Goal: Check status: Check status

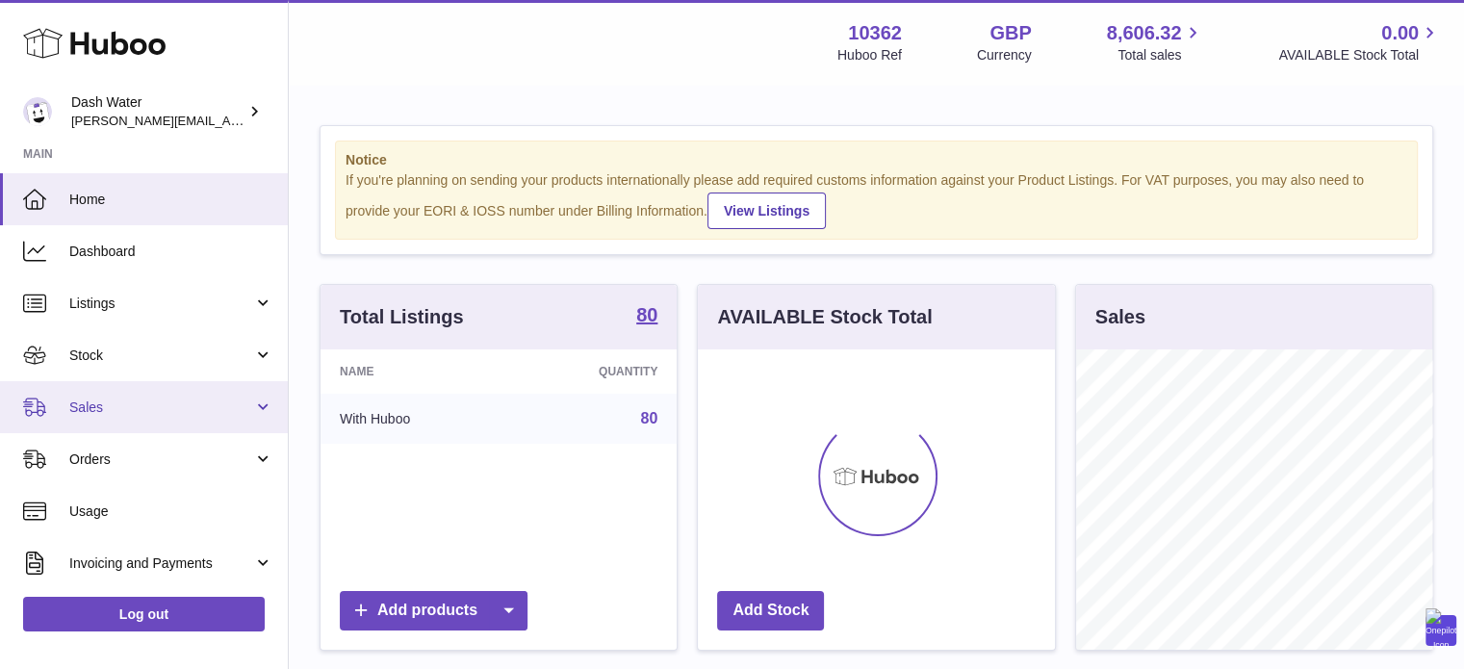
click at [96, 406] on span "Sales" at bounding box center [161, 408] width 184 height 18
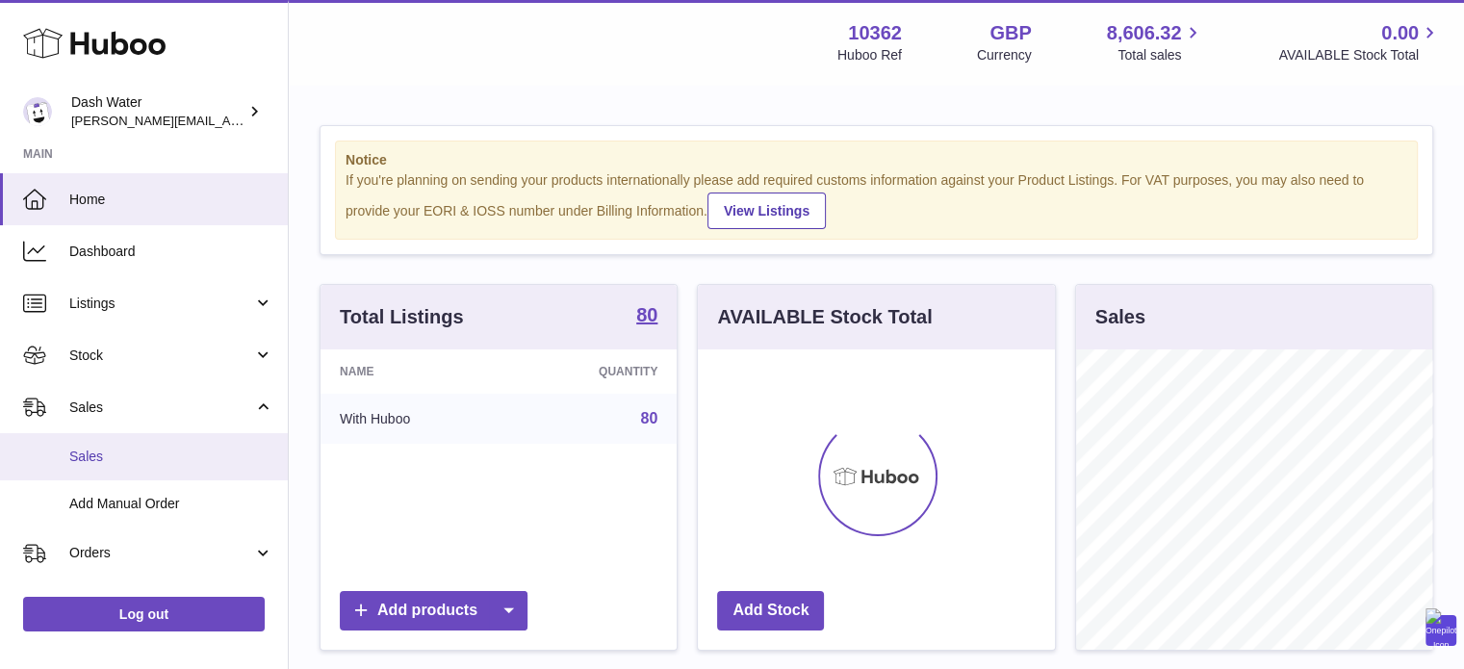
click at [89, 452] on span "Sales" at bounding box center [171, 457] width 204 height 18
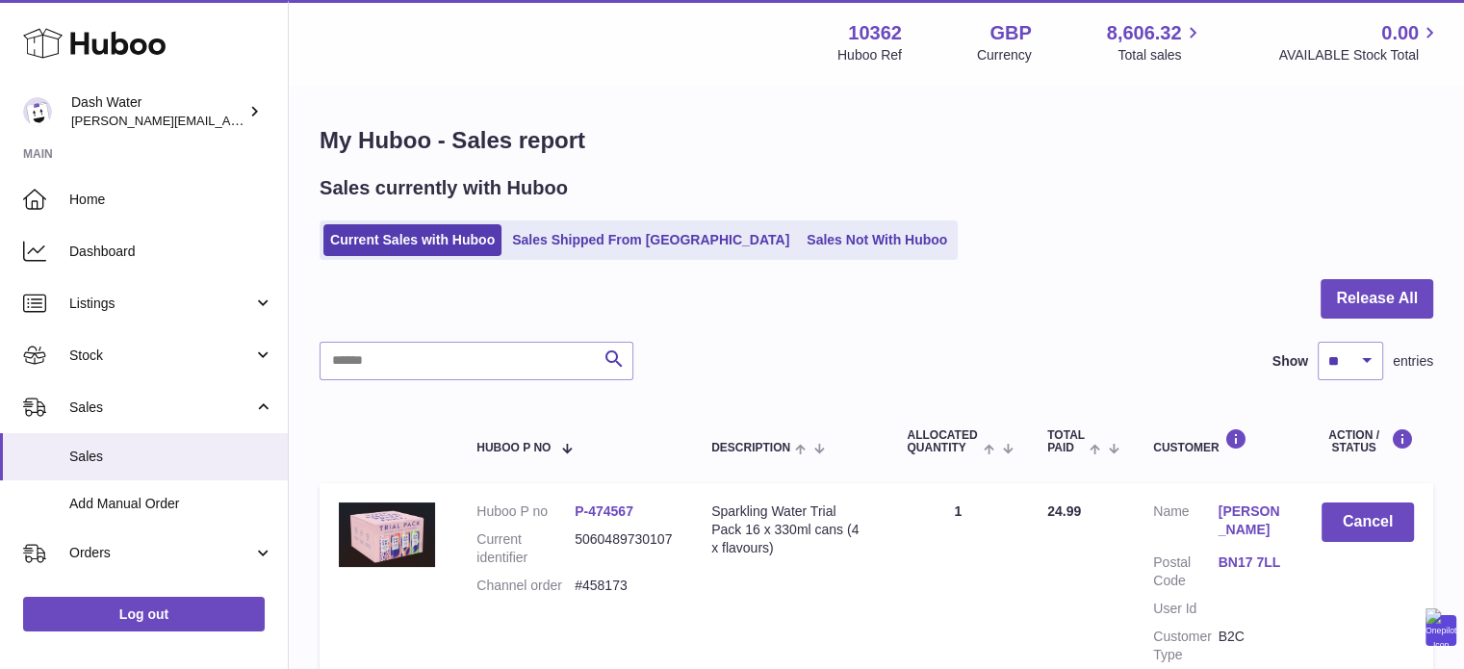
click at [603, 237] on link "Sales Shipped From [GEOGRAPHIC_DATA]" at bounding box center [650, 240] width 291 height 32
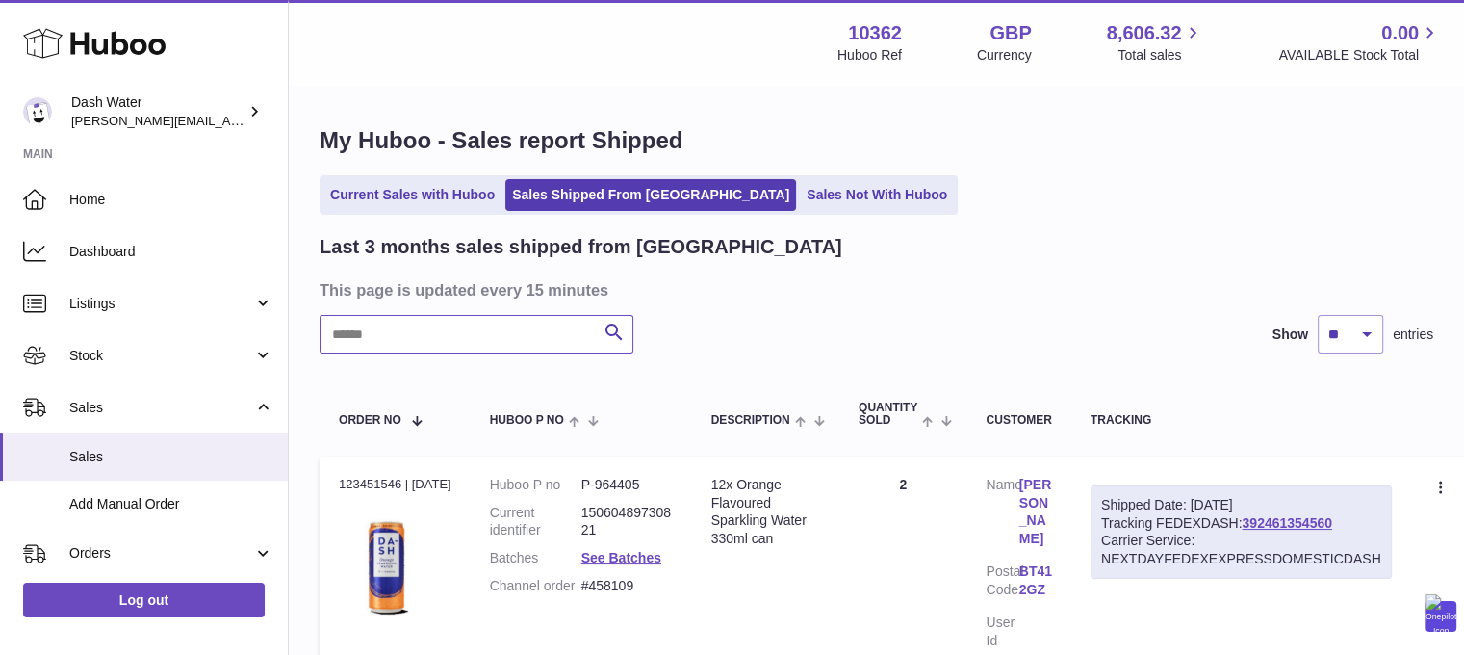
click at [461, 334] on input "text" at bounding box center [477, 334] width 314 height 39
paste input "*******"
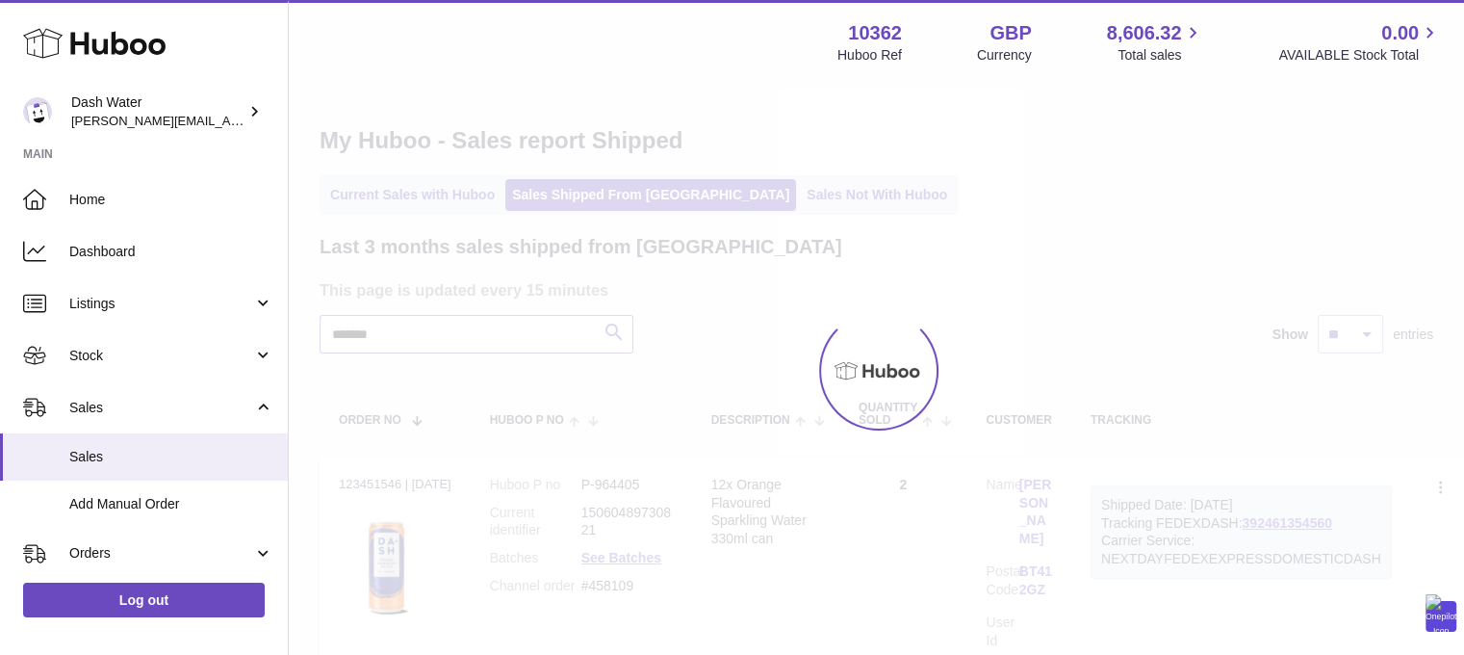
type input "*******"
click at [617, 345] on div at bounding box center [876, 371] width 1175 height 568
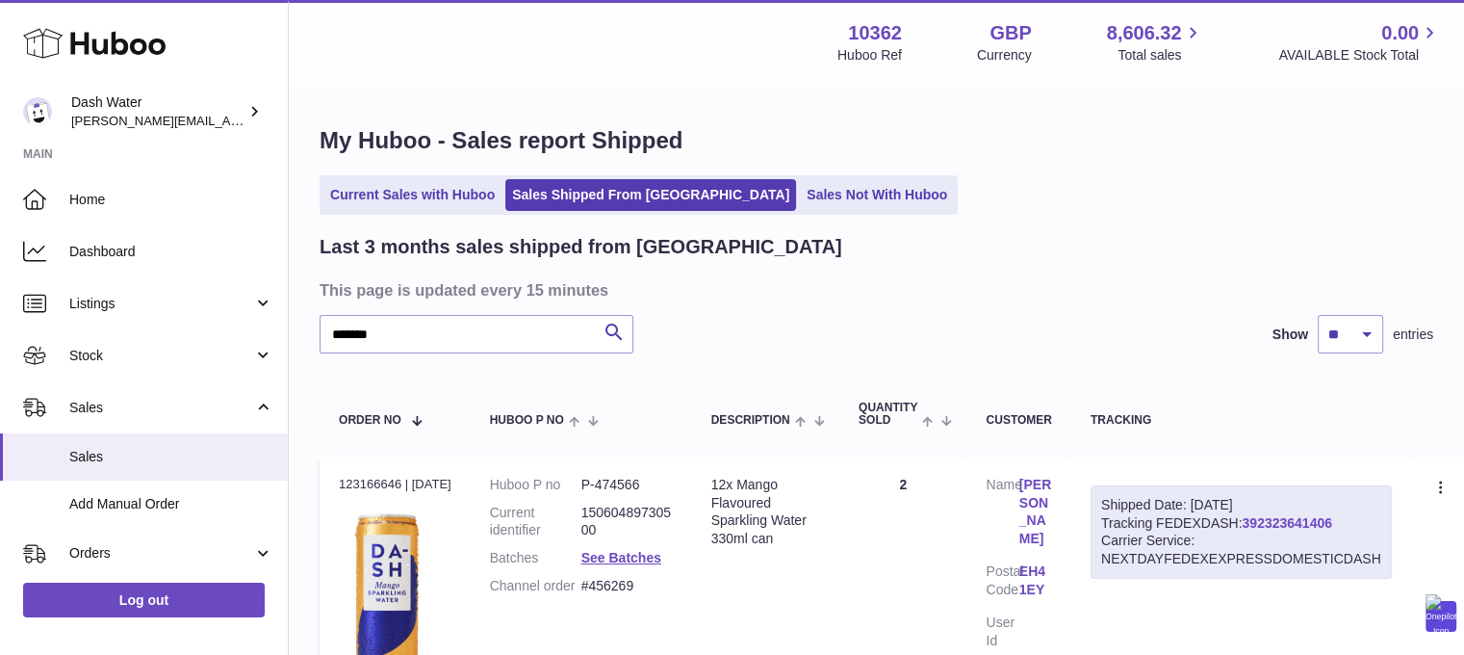
click at [1304, 518] on link "392323641406" at bounding box center [1287, 522] width 90 height 15
click at [1349, 524] on div "Shipped Date: [DATE] Tracking FEDEXDASH: 392323641406 Carrier Service: NEXTDAYF…" at bounding box center [1241, 532] width 301 height 94
click at [1382, 517] on div "Shipped Date: [DATE] Tracking FEDEXDASH: 392323641406 Carrier Service: NEXTDAYF…" at bounding box center [1241, 532] width 301 height 94
click at [1337, 443] on th "Tracking" at bounding box center [1242, 414] width 340 height 64
drag, startPoint x: 1351, startPoint y: 527, endPoint x: 1259, endPoint y: 525, distance: 91.5
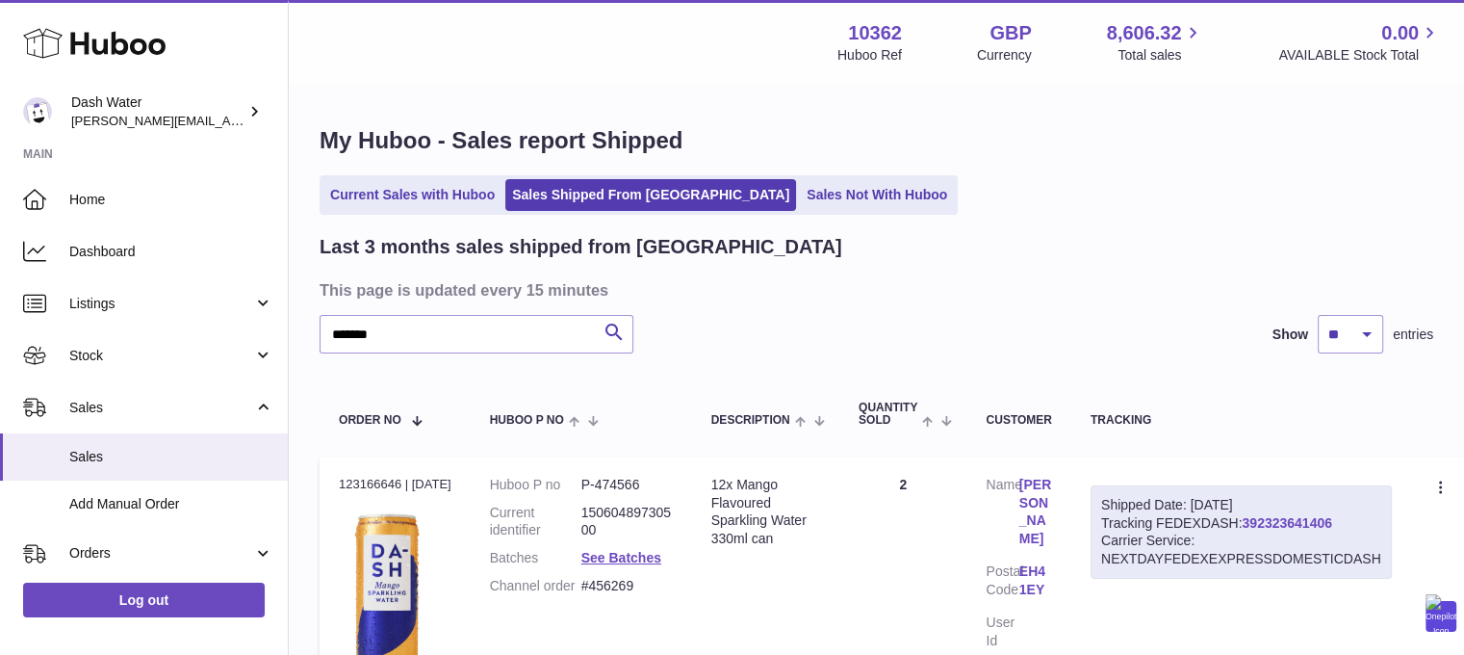
click at [1259, 525] on div "Shipped Date: 20th Aug 2025 Tracking FEDEXDASH: 392323641406 Carrier Service: N…" at bounding box center [1241, 532] width 301 height 94
copy link "392323641406"
